Goal: Use online tool/utility: Utilize a website feature to perform a specific function

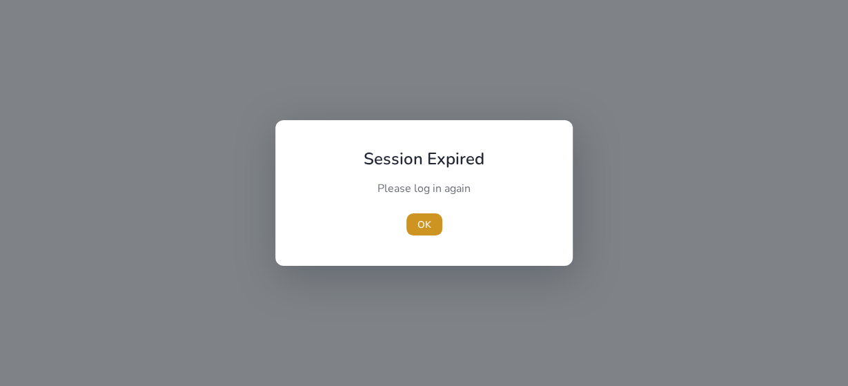
click at [424, 234] on span "button" at bounding box center [424, 224] width 36 height 33
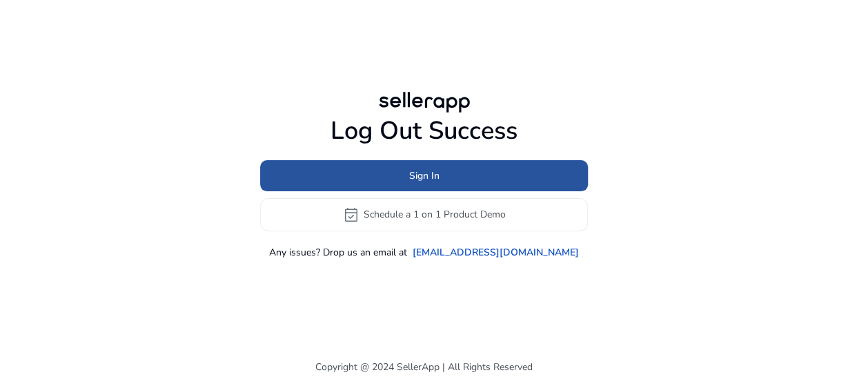
click at [380, 182] on span at bounding box center [424, 175] width 328 height 33
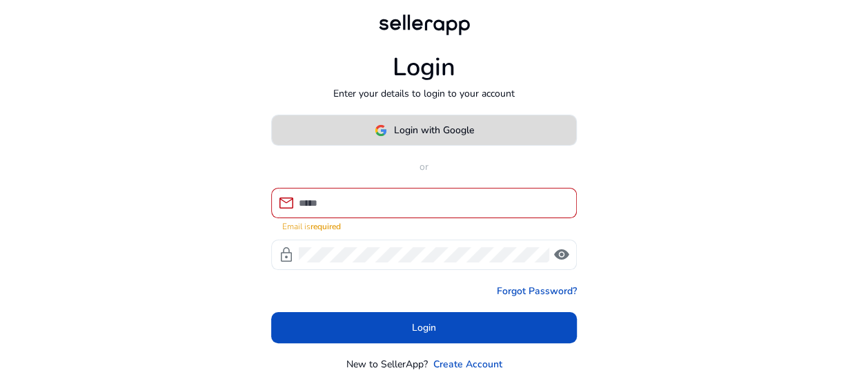
click at [416, 130] on span "Login with Google" at bounding box center [434, 130] width 80 height 14
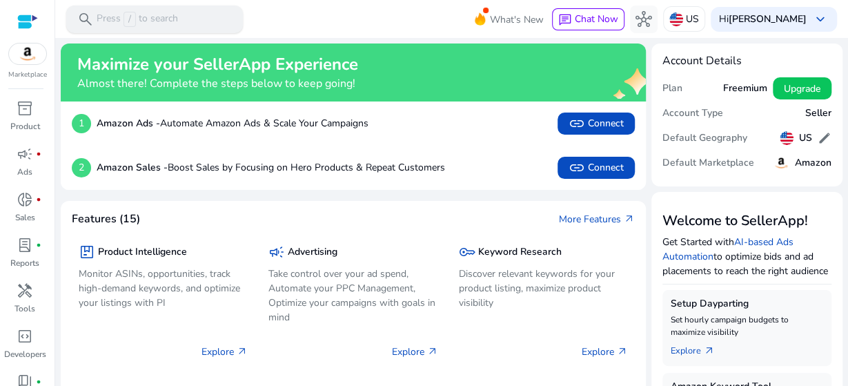
click at [163, 21] on p "Press / to search" at bounding box center [137, 19] width 81 height 15
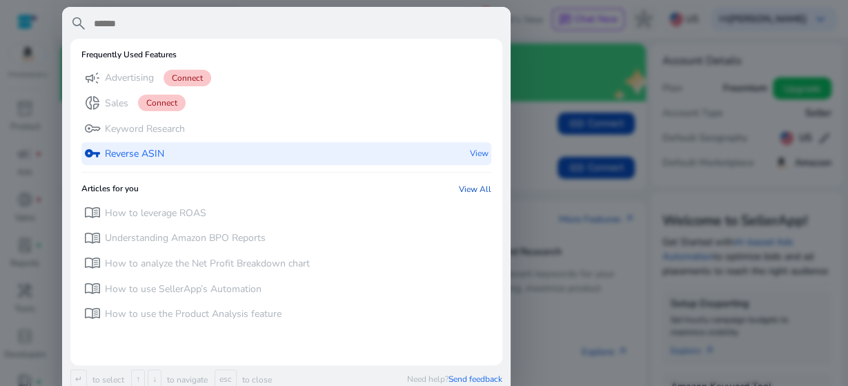
click at [144, 152] on p "Reverse ASIN" at bounding box center [134, 154] width 59 height 14
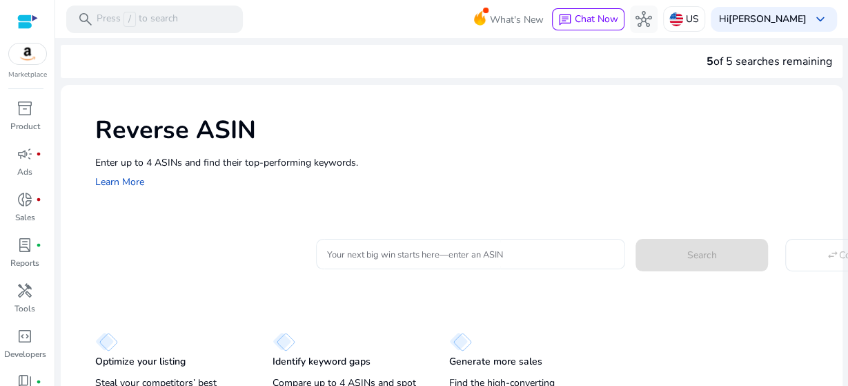
click at [389, 243] on div at bounding box center [470, 254] width 287 height 30
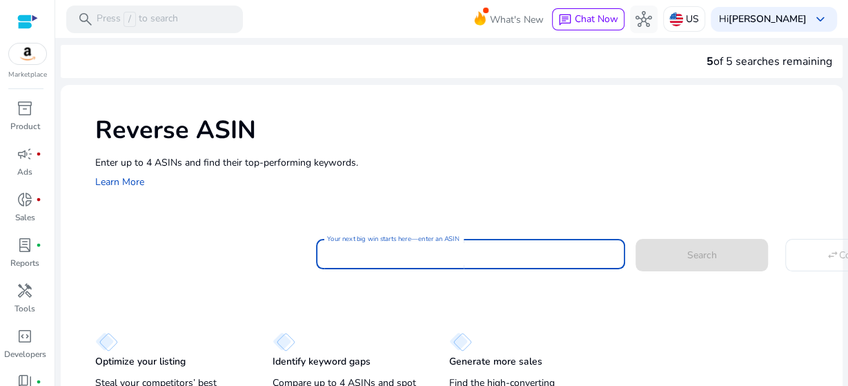
click at [385, 254] on input "Your next big win starts here—enter an ASIN" at bounding box center [470, 253] width 287 height 15
paste input "**********"
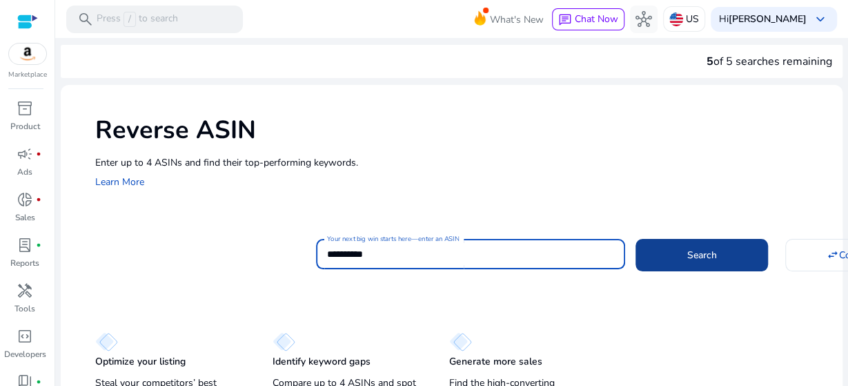
type input "**********"
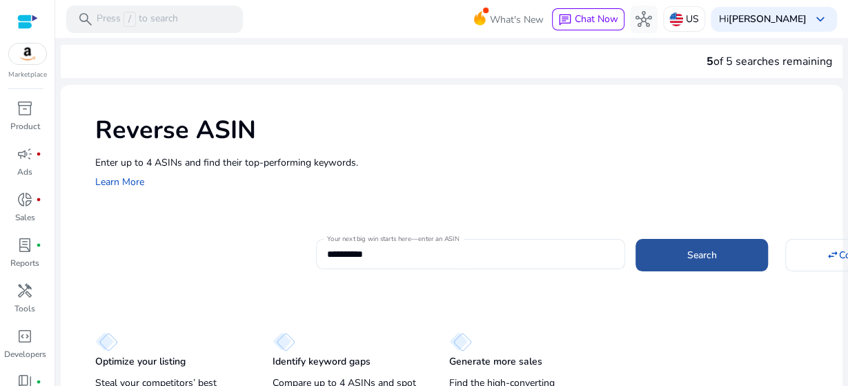
click at [662, 255] on span at bounding box center [701, 254] width 132 height 33
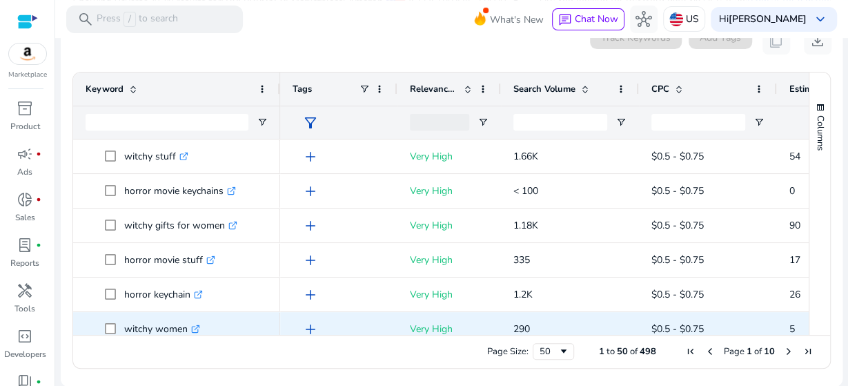
scroll to position [109, 0]
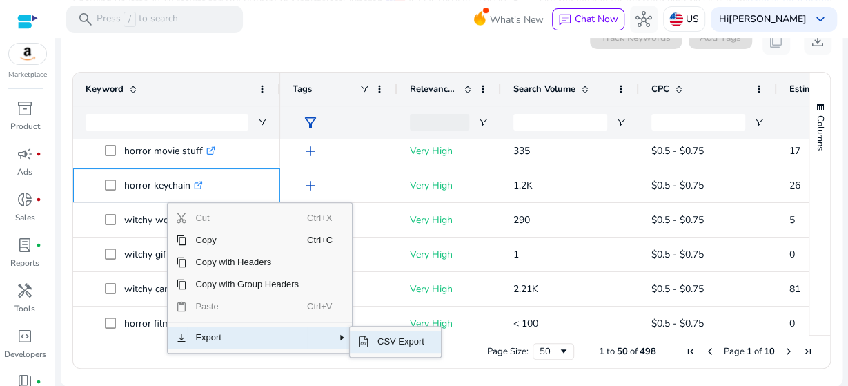
click at [360, 337] on span "SubMenu" at bounding box center [363, 341] width 11 height 11
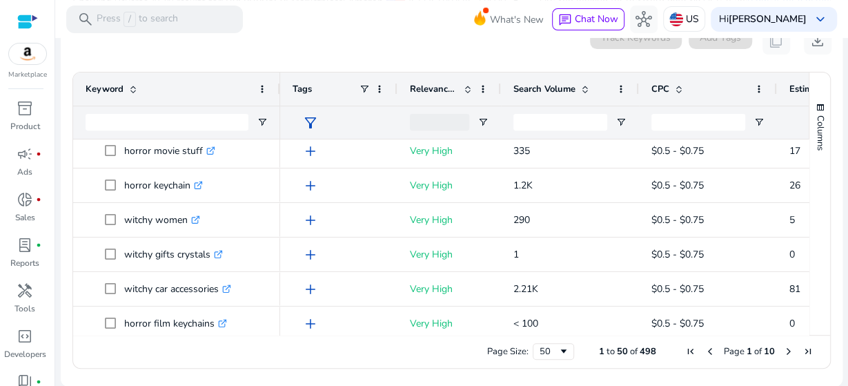
click at [515, 6] on div "What's New chat Chat Now hub US Hi mboove [PERSON_NAME] keyboard_arrow_down" at bounding box center [663, 19] width 347 height 33
